Goal: Task Accomplishment & Management: Manage account settings

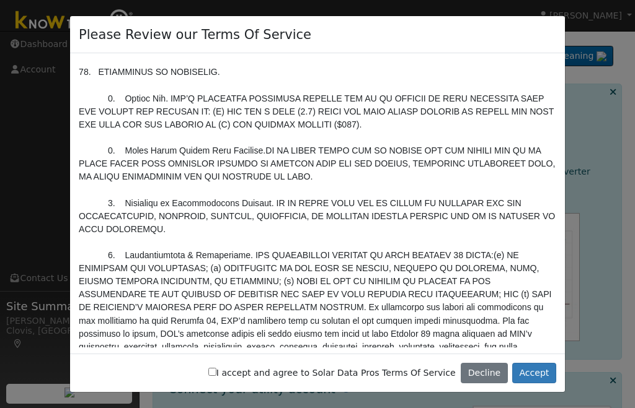
scroll to position [3111, 0]
click at [216, 372] on input "I accept and agree to Solar Data Pros Terms Of Service" at bounding box center [212, 372] width 8 height 8
checkbox input "true"
click at [536, 375] on button "Accept" at bounding box center [534, 373] width 44 height 21
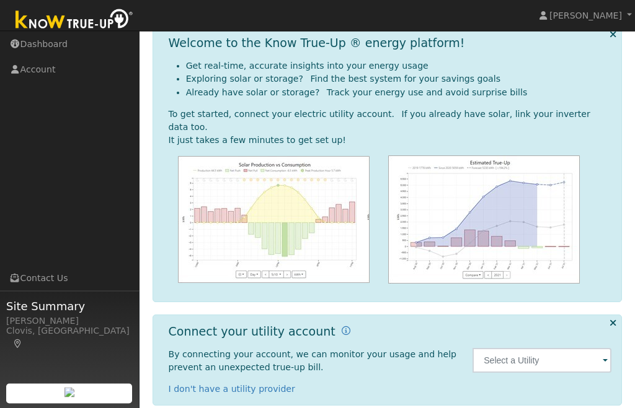
scroll to position [58, 0]
click at [565, 348] on input "text" at bounding box center [541, 360] width 139 height 25
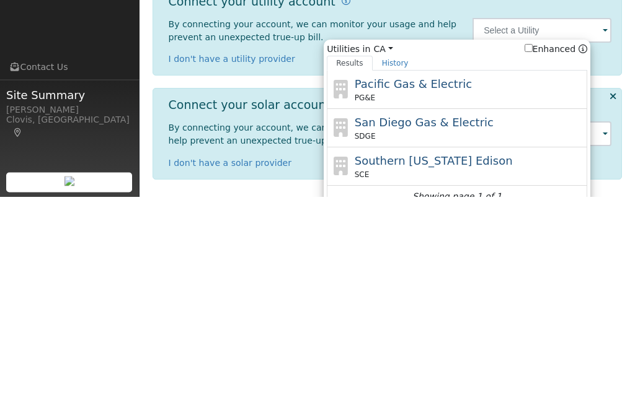
click at [382, 288] on div "Pacific Gas & Electric PG&E" at bounding box center [470, 302] width 230 height 28
type input "PG&E"
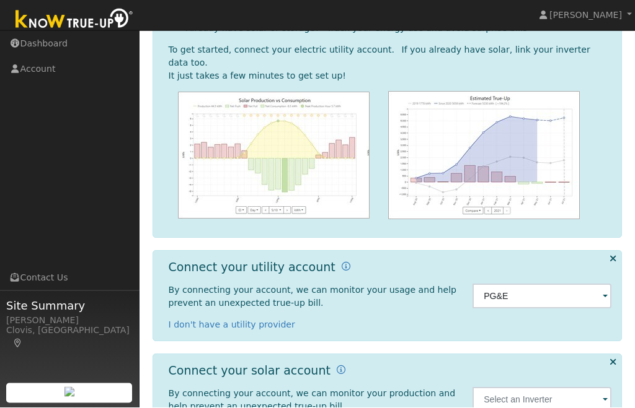
scroll to position [163, 0]
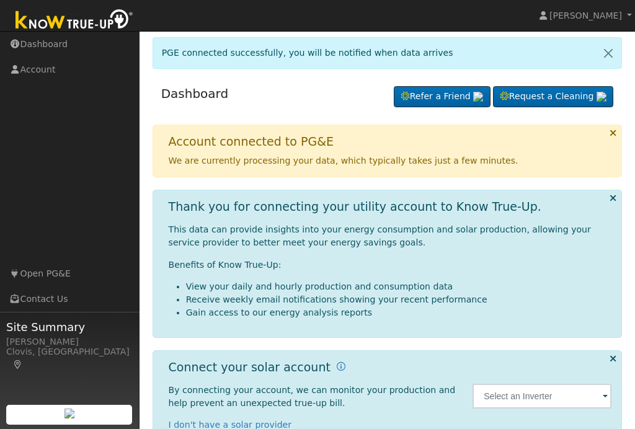
click at [37, 82] on link "Account" at bounding box center [69, 69] width 139 height 25
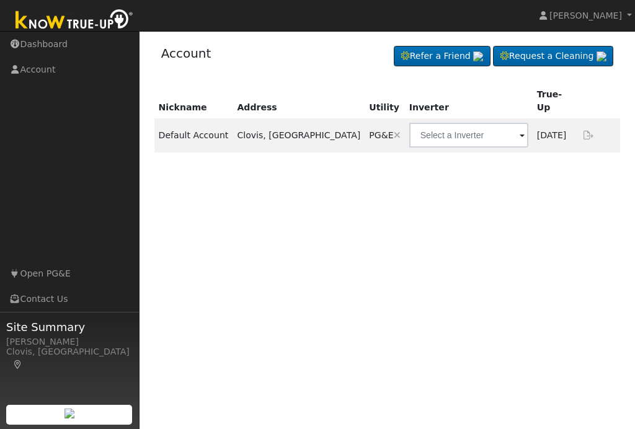
click at [80, 139] on ul "Navigation Dashboard Account Links Open PG&E Contact Us" at bounding box center [69, 246] width 139 height 429
click at [38, 46] on link "Dashboard" at bounding box center [69, 44] width 139 height 25
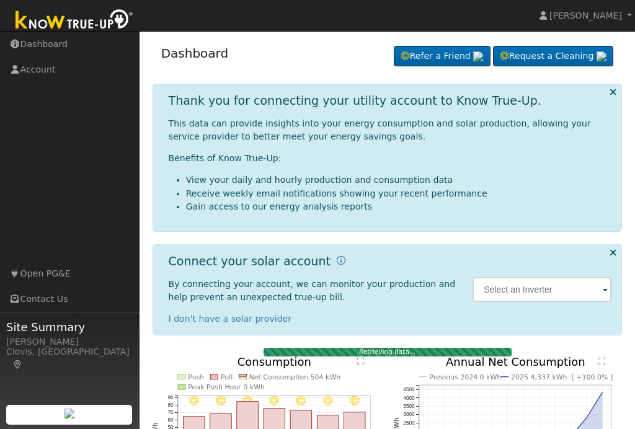
click at [587, 15] on span "[PERSON_NAME]" at bounding box center [585, 16] width 73 height 10
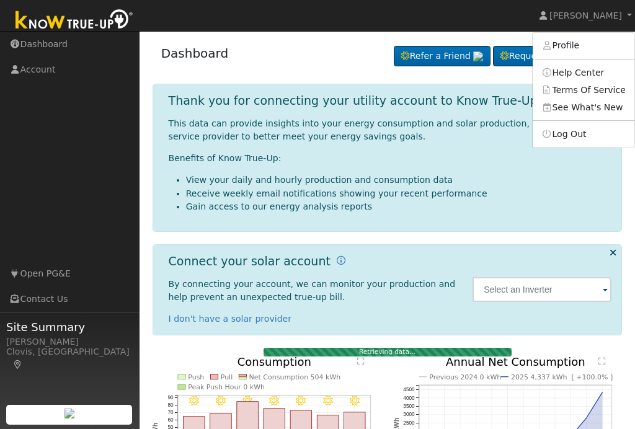
click at [572, 46] on link "Profile" at bounding box center [583, 45] width 102 height 17
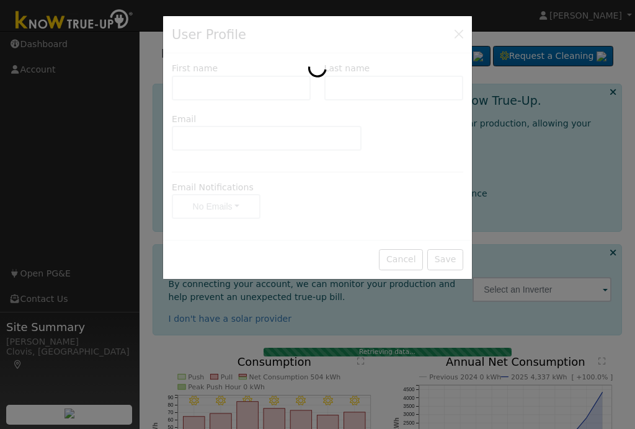
type input "Melissa"
type input "McKay"
type input "mizz.m2226@gmail.com"
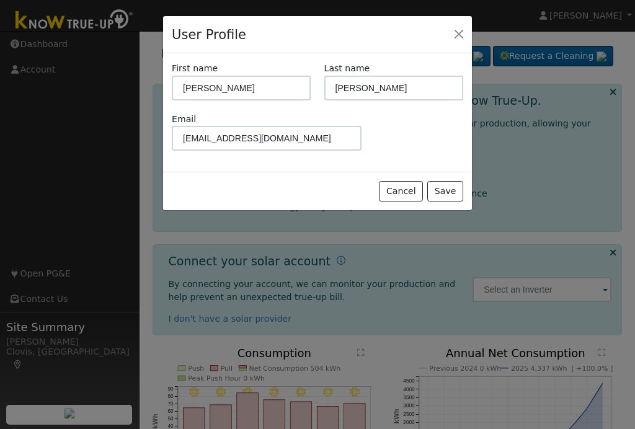
click at [446, 24] on div "User Profile" at bounding box center [317, 35] width 309 height 38
click at [454, 35] on button "Close" at bounding box center [458, 33] width 17 height 17
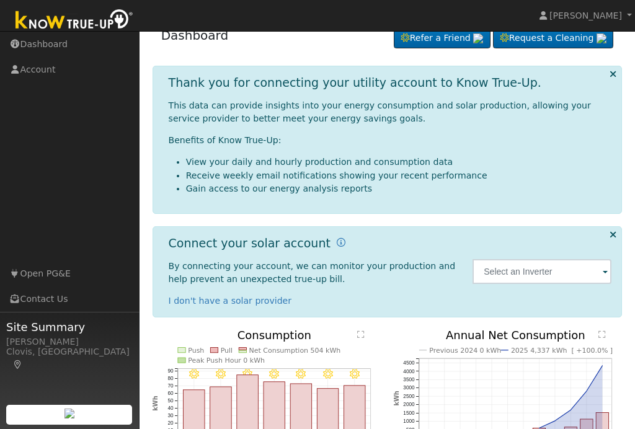
scroll to position [17, 0]
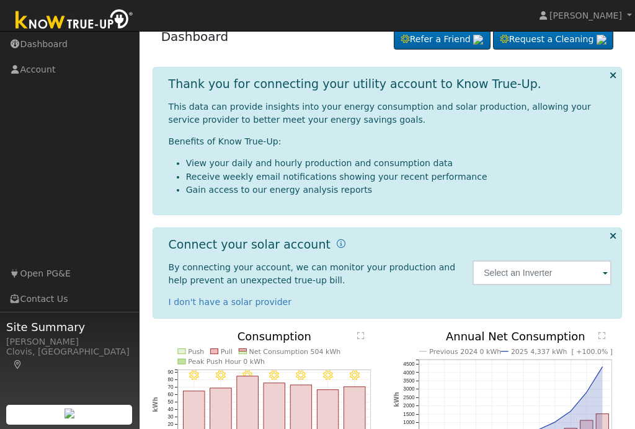
click at [633, 12] on link "[PERSON_NAME]" at bounding box center [585, 15] width 99 height 31
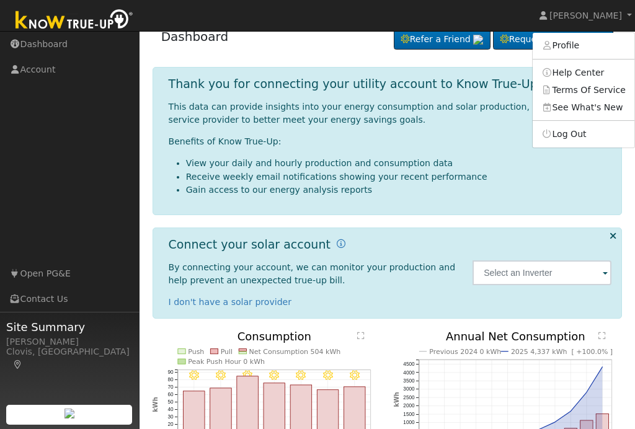
click at [577, 42] on link "Profile" at bounding box center [583, 45] width 102 height 17
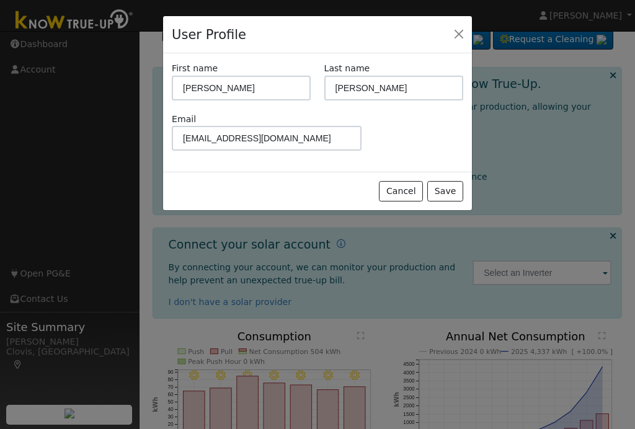
click at [458, 32] on button "Close" at bounding box center [458, 33] width 17 height 17
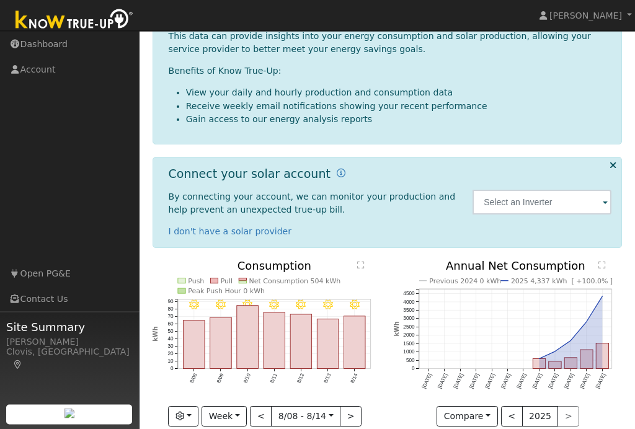
scroll to position [68, 0]
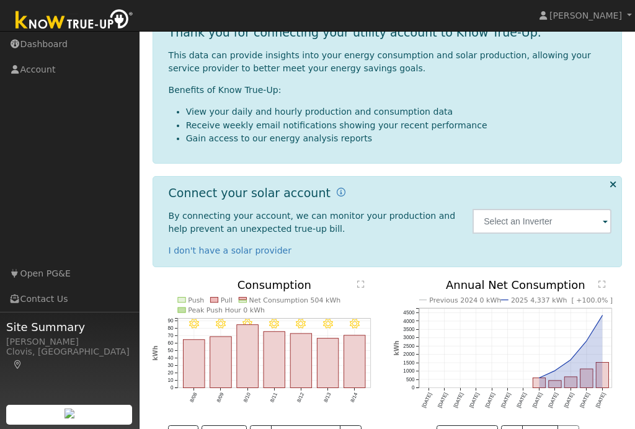
click at [512, 428] on button "<" at bounding box center [512, 435] width 22 height 21
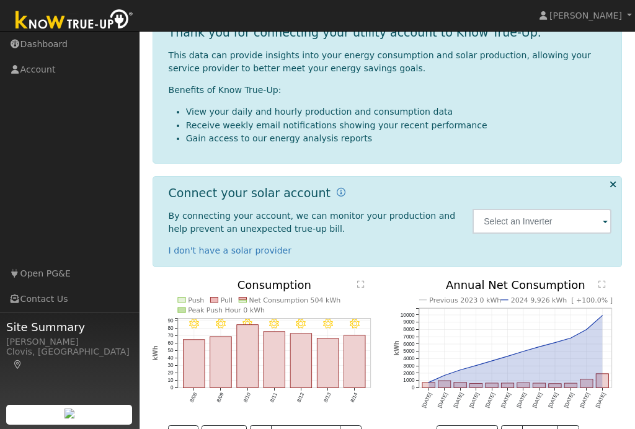
click at [515, 428] on button "<" at bounding box center [512, 435] width 22 height 21
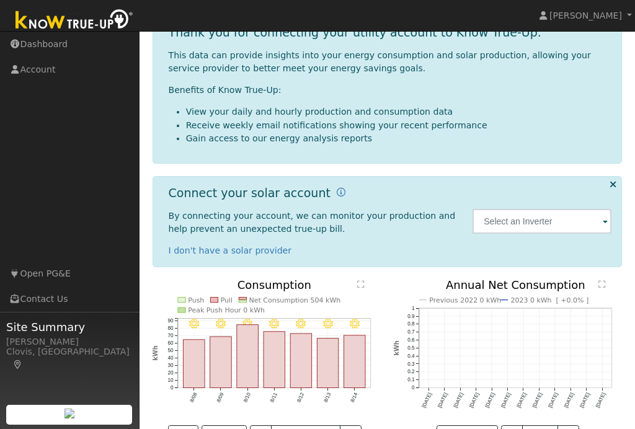
click at [570, 428] on button ">" at bounding box center [568, 435] width 22 height 21
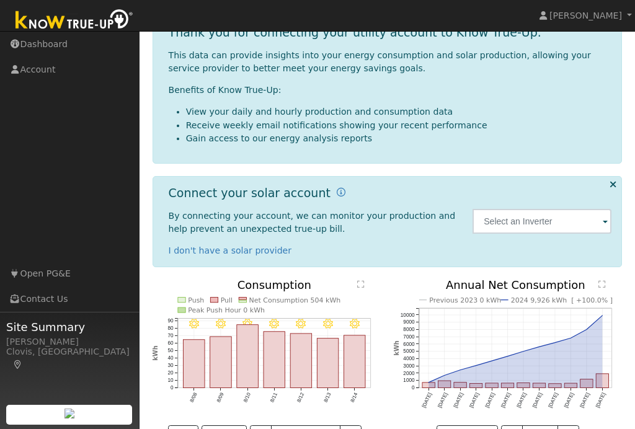
click at [583, 428] on div "Compare Compare Previous Current Year < 2024 >" at bounding box center [508, 435] width 228 height 21
click at [575, 428] on button ">" at bounding box center [568, 435] width 22 height 21
click at [633, 17] on link "[PERSON_NAME]" at bounding box center [585, 15] width 99 height 31
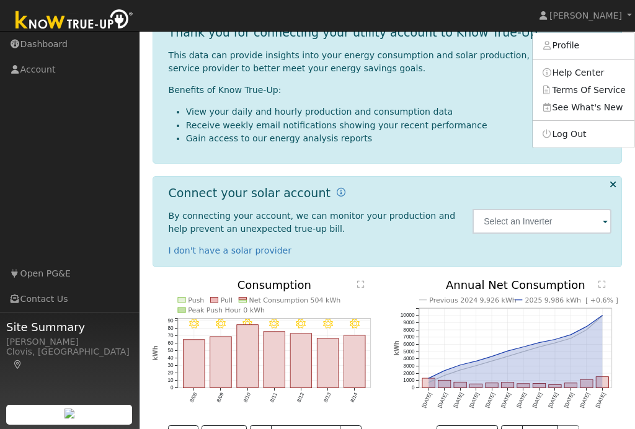
click at [573, 45] on link "Profile" at bounding box center [583, 45] width 102 height 17
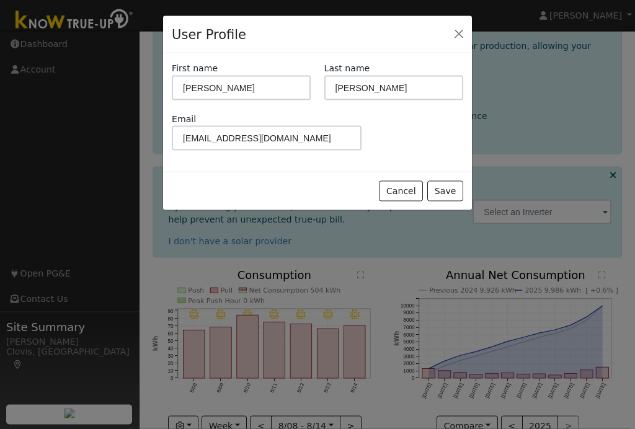
click at [459, 37] on button "Close" at bounding box center [458, 33] width 17 height 17
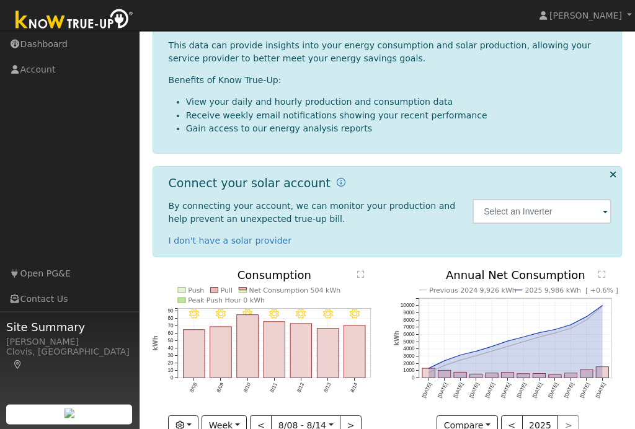
scroll to position [78, 0]
click at [625, 12] on link "[PERSON_NAME]" at bounding box center [585, 15] width 99 height 31
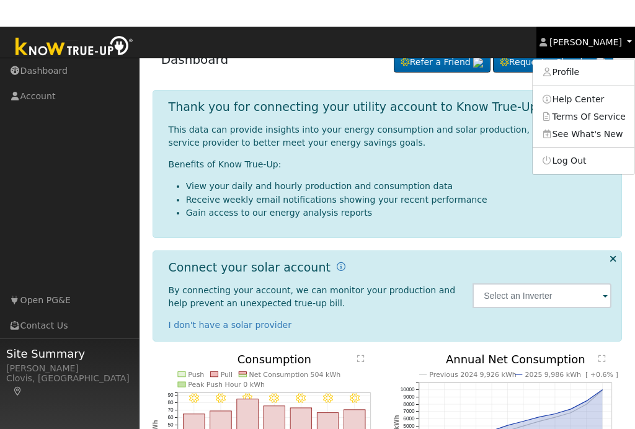
scroll to position [0, 0]
